Goal: Task Accomplishment & Management: Complete application form

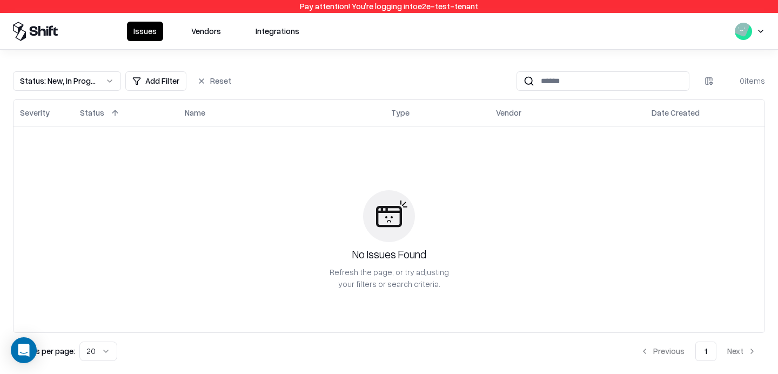
click at [199, 29] on button "Vendors" at bounding box center [206, 31] width 43 height 19
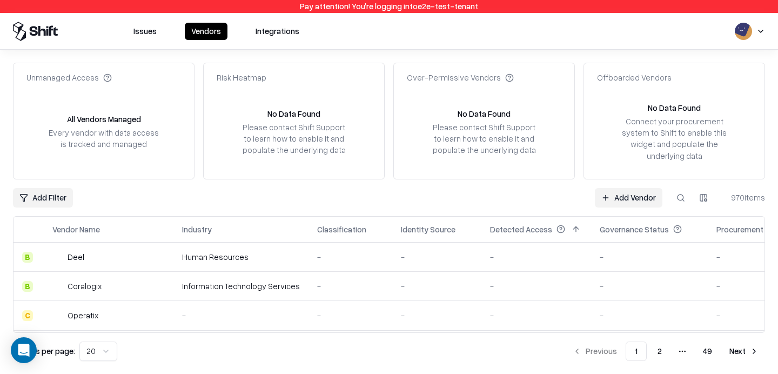
click at [633, 198] on link "Add Vendor" at bounding box center [629, 197] width 68 height 19
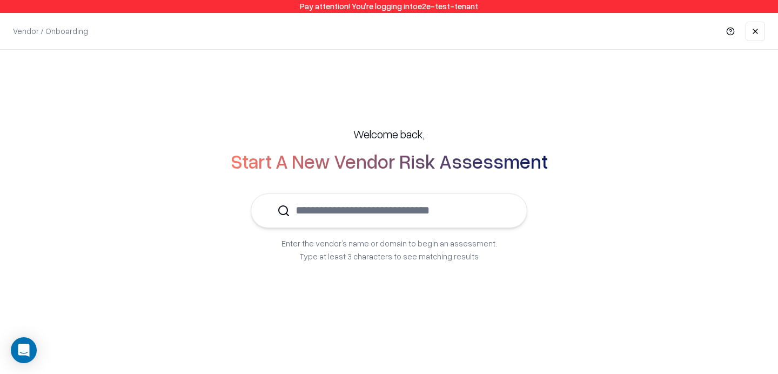
click at [372, 217] on input "text" at bounding box center [395, 210] width 211 height 33
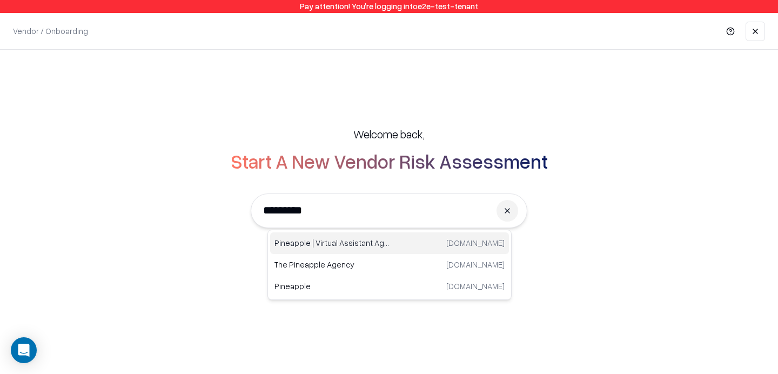
click at [347, 246] on p "Pineapple | Virtual Assistant Agency" at bounding box center [331, 242] width 115 height 11
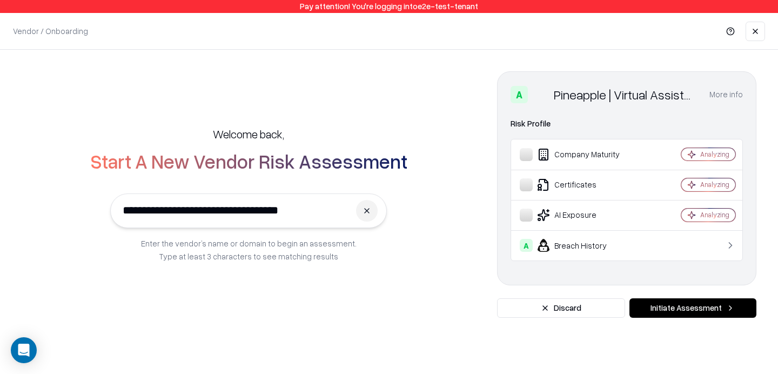
type input "**********"
click at [373, 206] on button at bounding box center [367, 211] width 22 height 22
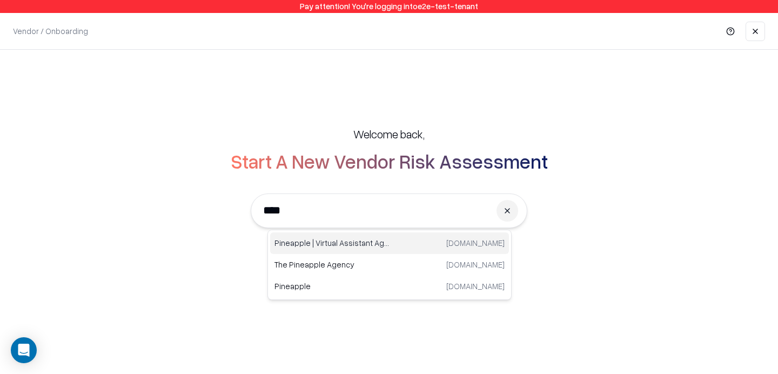
type input "*****"
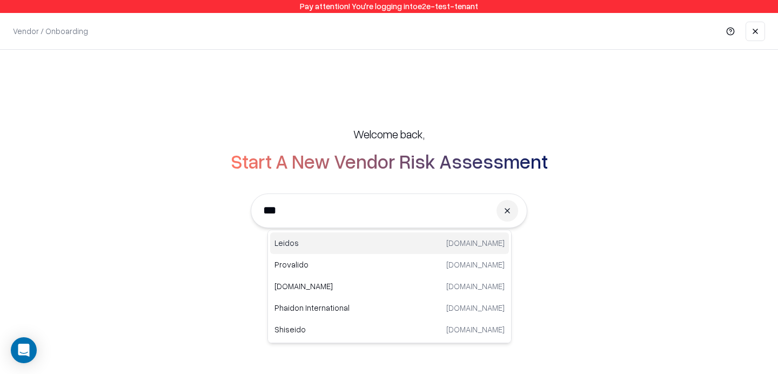
click at [340, 237] on p "Leidos" at bounding box center [331, 242] width 115 height 11
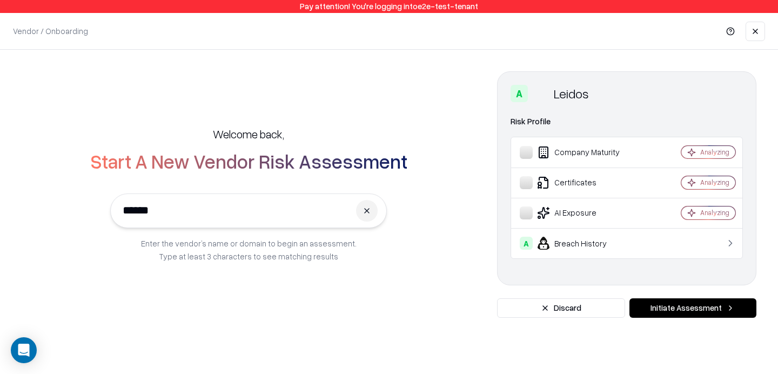
type input "******"
click at [697, 306] on button "Initiate Assessment" at bounding box center [692, 307] width 127 height 19
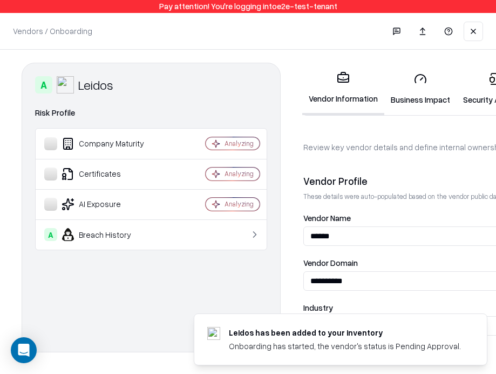
click at [486, 95] on link "Security Artifacts" at bounding box center [495, 89] width 76 height 50
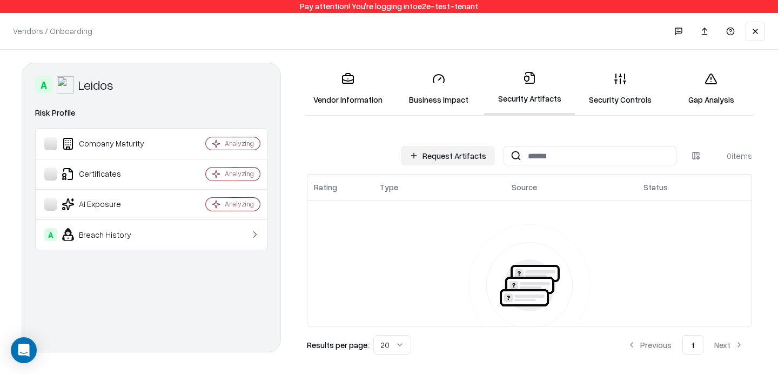
click at [622, 100] on link "Security Controls" at bounding box center [620, 89] width 91 height 50
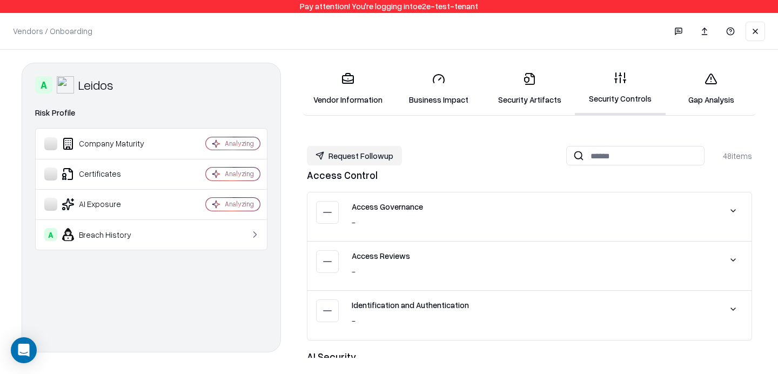
click at [713, 85] on icon at bounding box center [710, 78] width 13 height 13
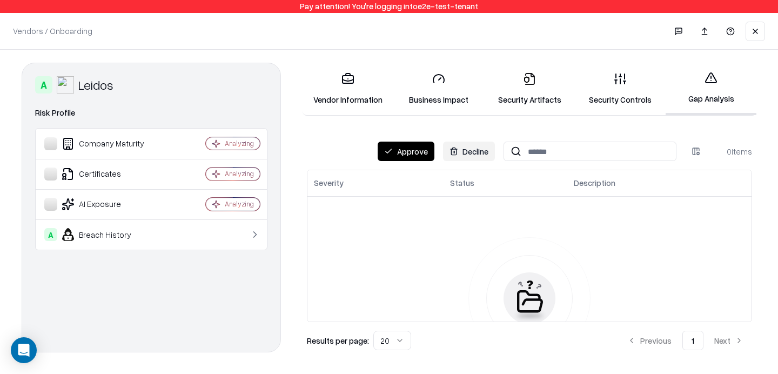
click at [623, 79] on icon at bounding box center [620, 78] width 13 height 13
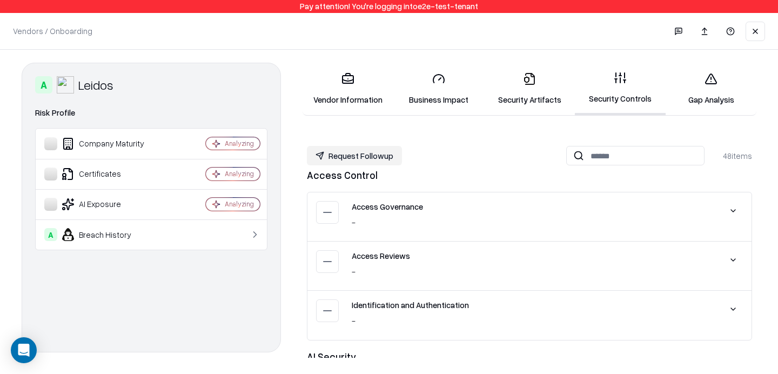
click at [382, 154] on button "Request Followup" at bounding box center [354, 155] width 95 height 19
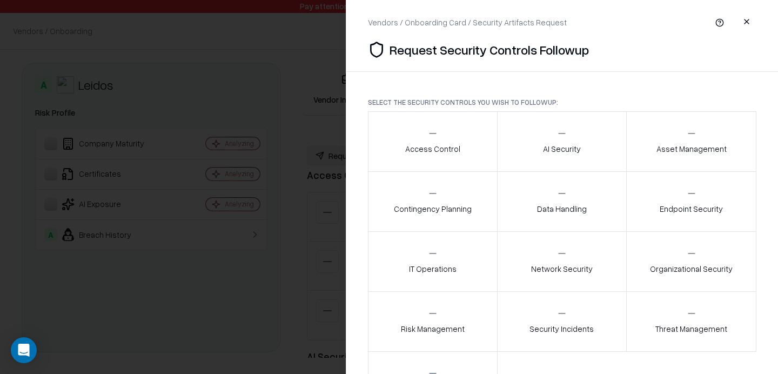
click at [278, 170] on div at bounding box center [389, 187] width 778 height 374
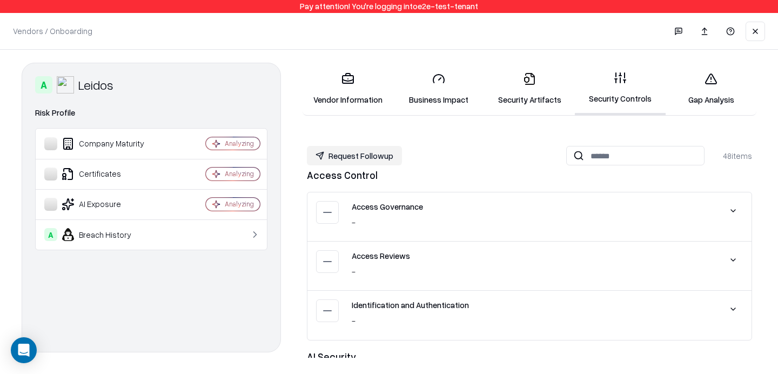
click at [754, 29] on button at bounding box center [755, 31] width 19 height 19
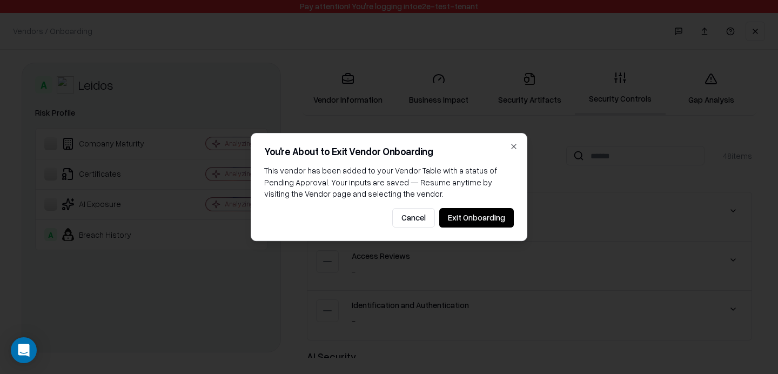
click at [484, 212] on button "Exit Onboarding" at bounding box center [476, 217] width 75 height 19
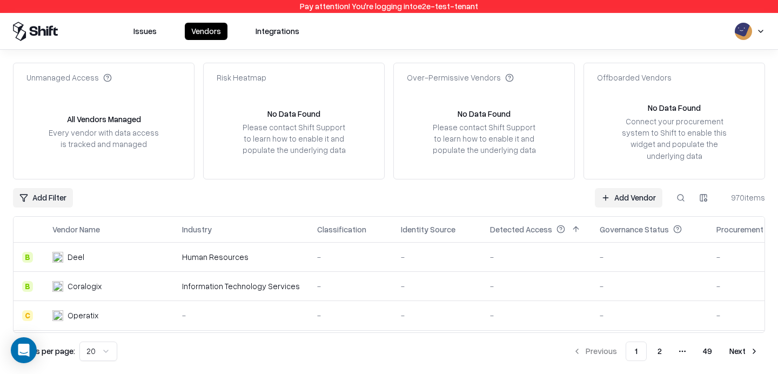
click at [686, 203] on button at bounding box center [680, 197] width 19 height 19
type input "*"
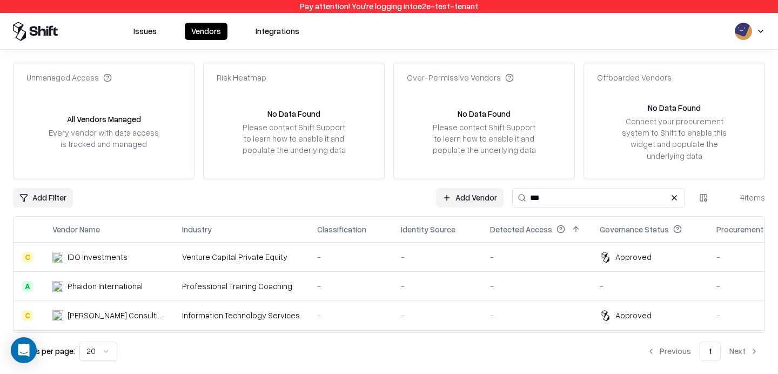
scroll to position [27, 0]
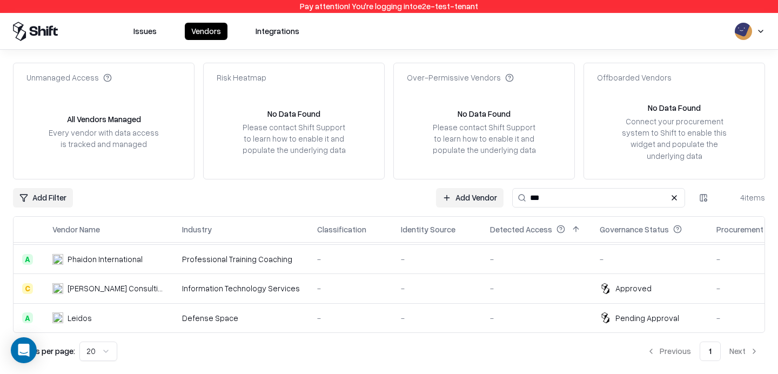
type input "***"
click at [174, 318] on td "Defense Space" at bounding box center [240, 317] width 135 height 29
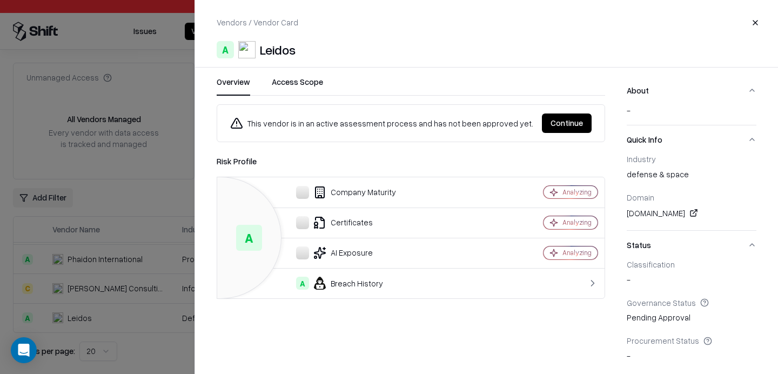
click at [567, 122] on button "Continue" at bounding box center [567, 122] width 50 height 19
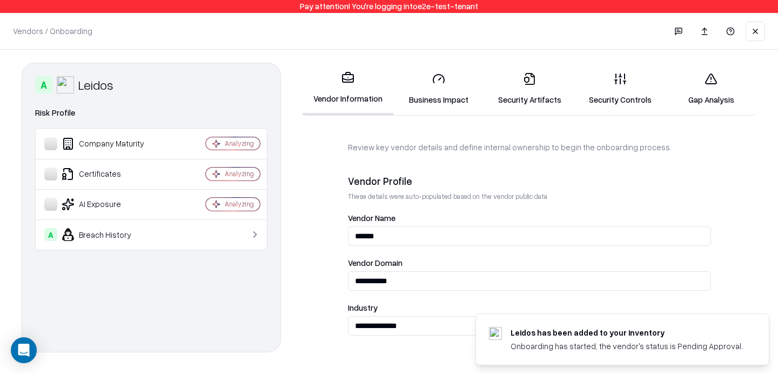
click at [532, 89] on link "Security Artifacts" at bounding box center [529, 89] width 91 height 50
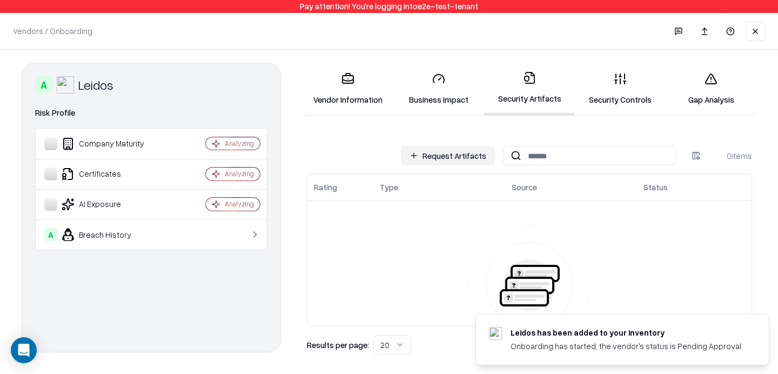
click at [446, 158] on button "Request Artifacts" at bounding box center [448, 155] width 94 height 19
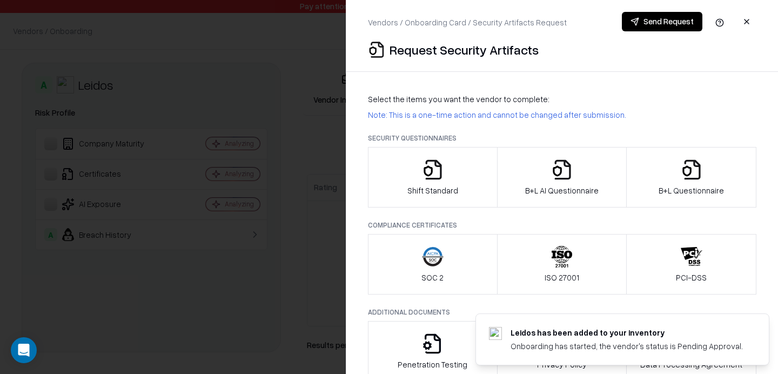
click at [327, 164] on div at bounding box center [389, 187] width 778 height 374
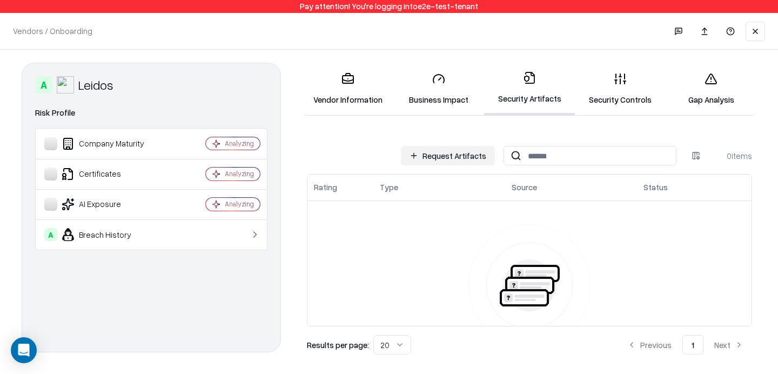
click at [432, 160] on button "Request Artifacts" at bounding box center [448, 155] width 94 height 19
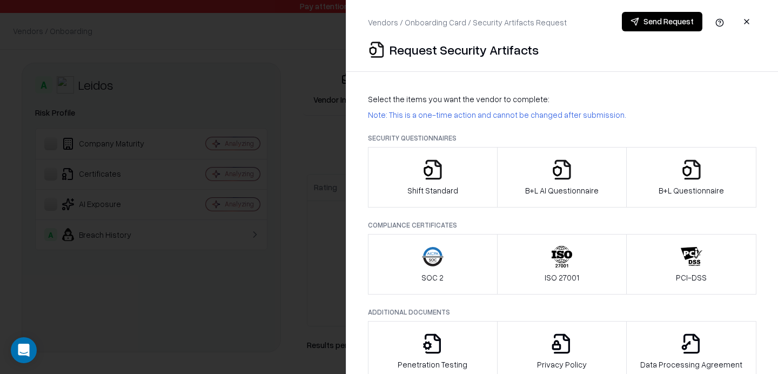
click at [321, 163] on div at bounding box center [389, 187] width 778 height 374
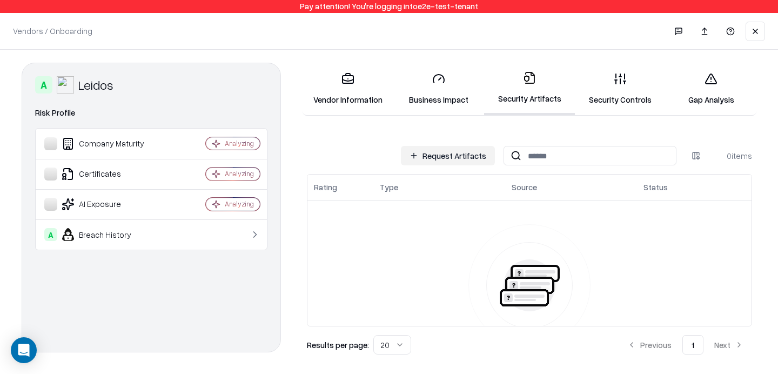
click at [330, 87] on link "Vendor Information" at bounding box center [348, 89] width 91 height 50
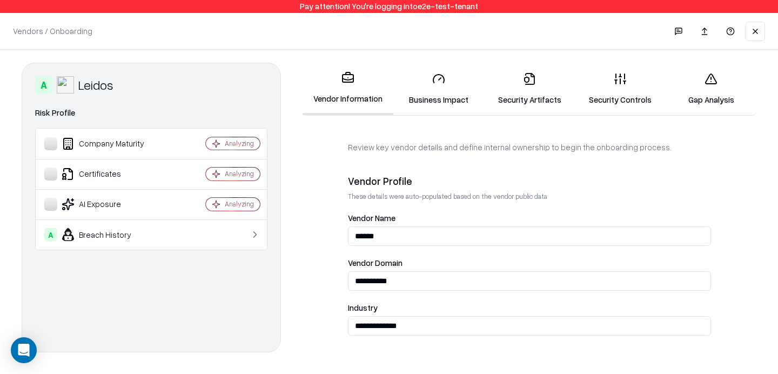
click at [426, 82] on link "Business Impact" at bounding box center [438, 89] width 91 height 50
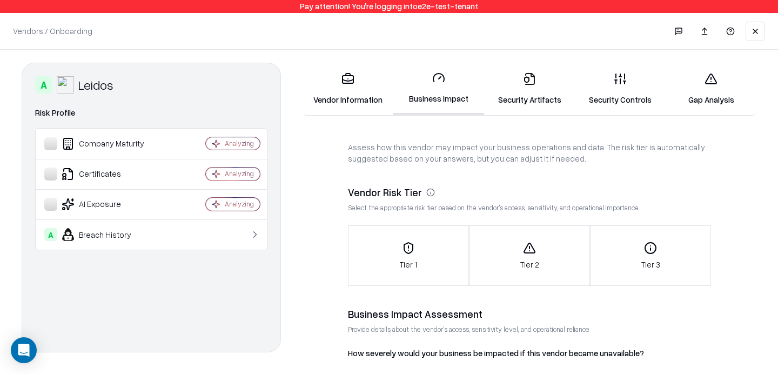
click at [515, 85] on link "Security Artifacts" at bounding box center [529, 89] width 91 height 50
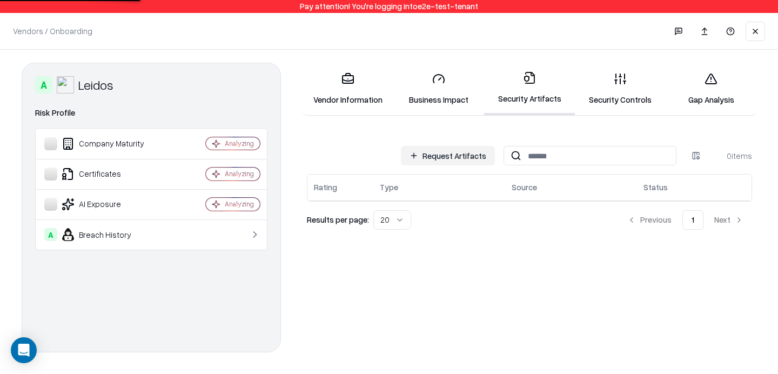
click at [472, 155] on button "Request Artifacts" at bounding box center [448, 155] width 94 height 19
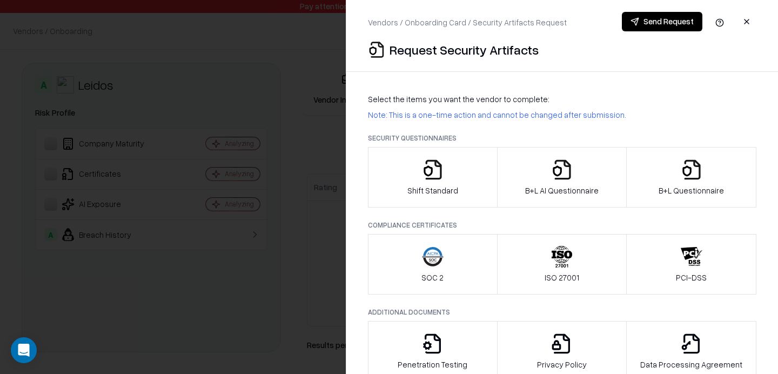
click at [193, 100] on div at bounding box center [389, 187] width 778 height 374
